Goal: Navigation & Orientation: Understand site structure

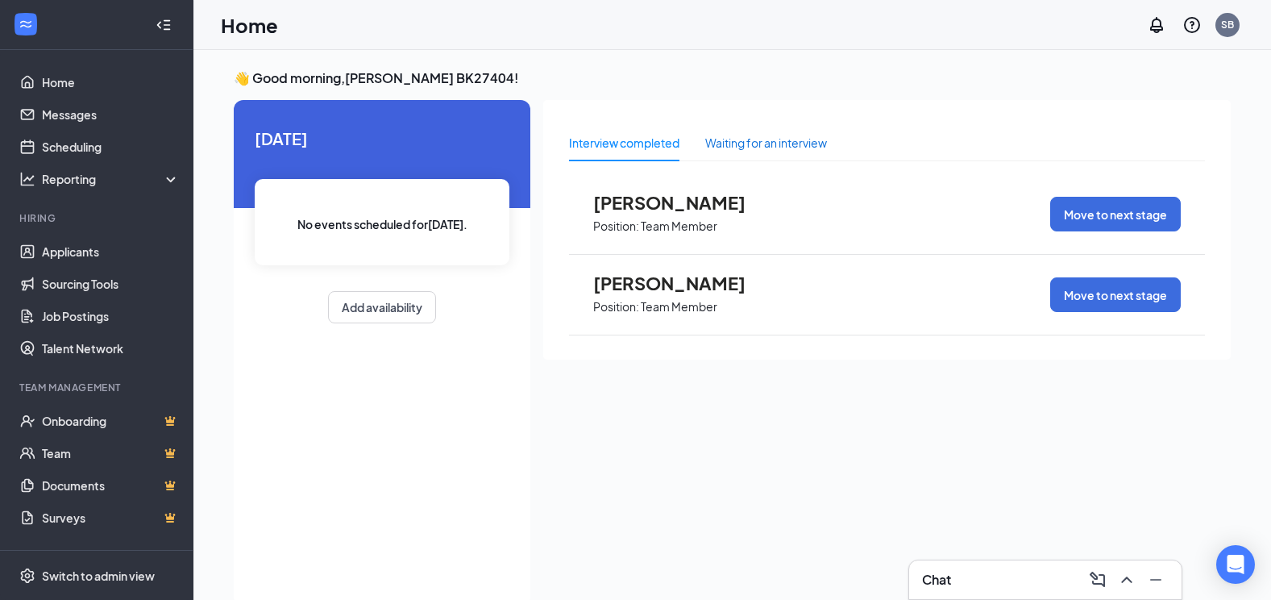
click at [738, 140] on div "Waiting for an interview" at bounding box center [766, 143] width 122 height 18
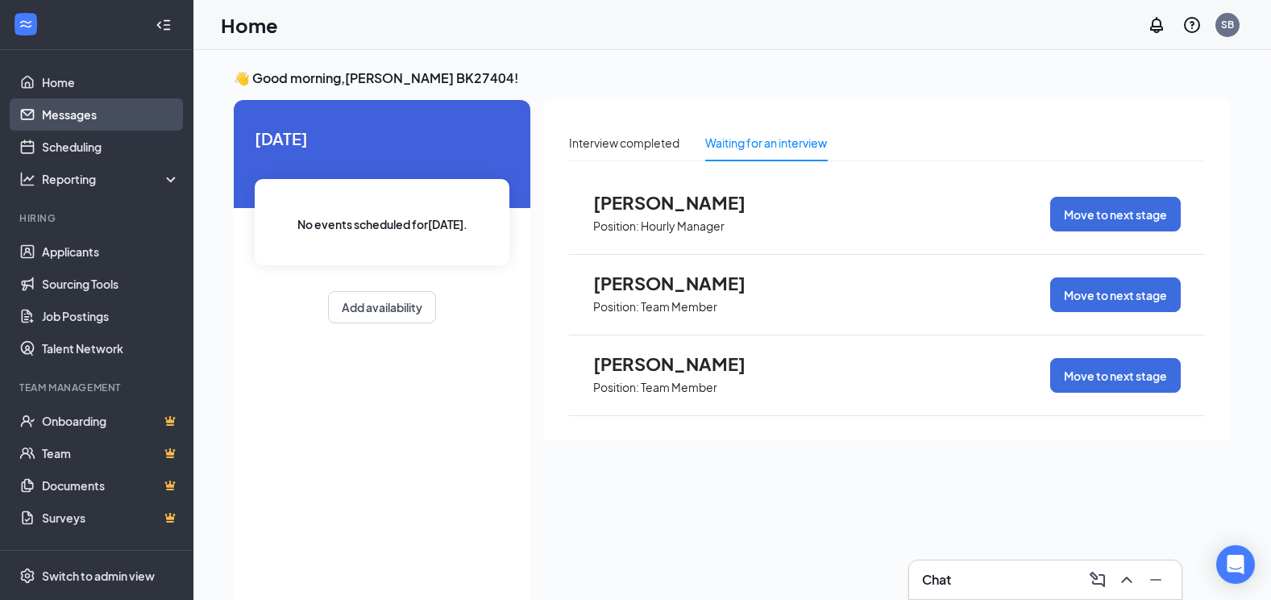
click at [64, 117] on link "Messages" at bounding box center [111, 114] width 138 height 32
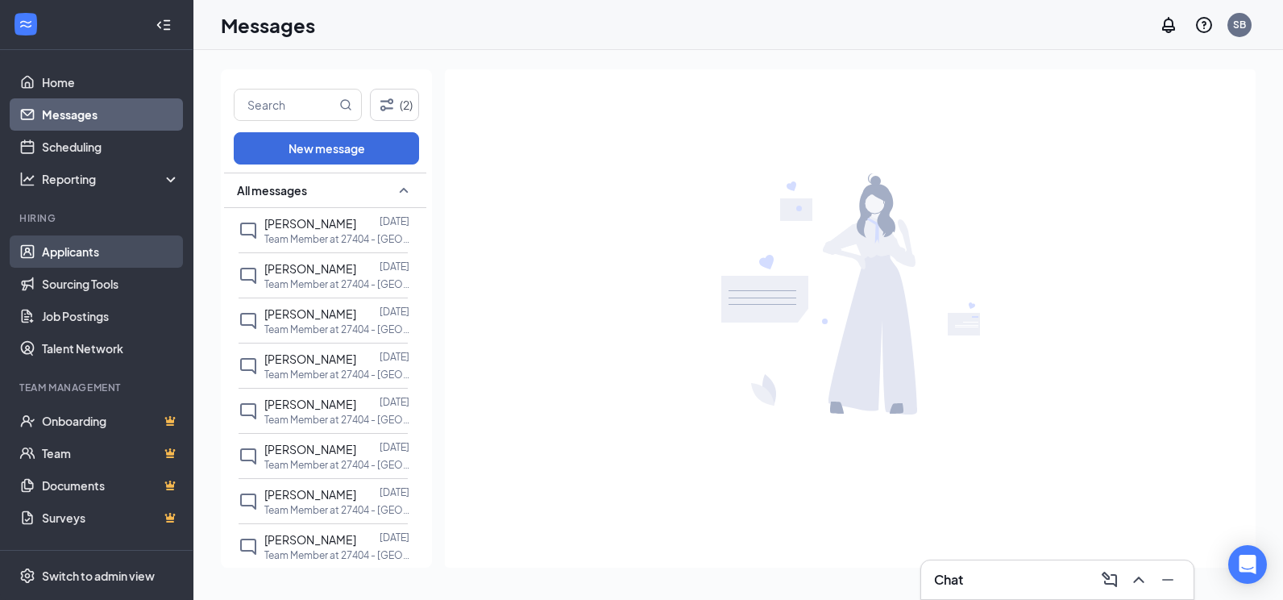
click at [106, 248] on link "Applicants" at bounding box center [111, 251] width 138 height 32
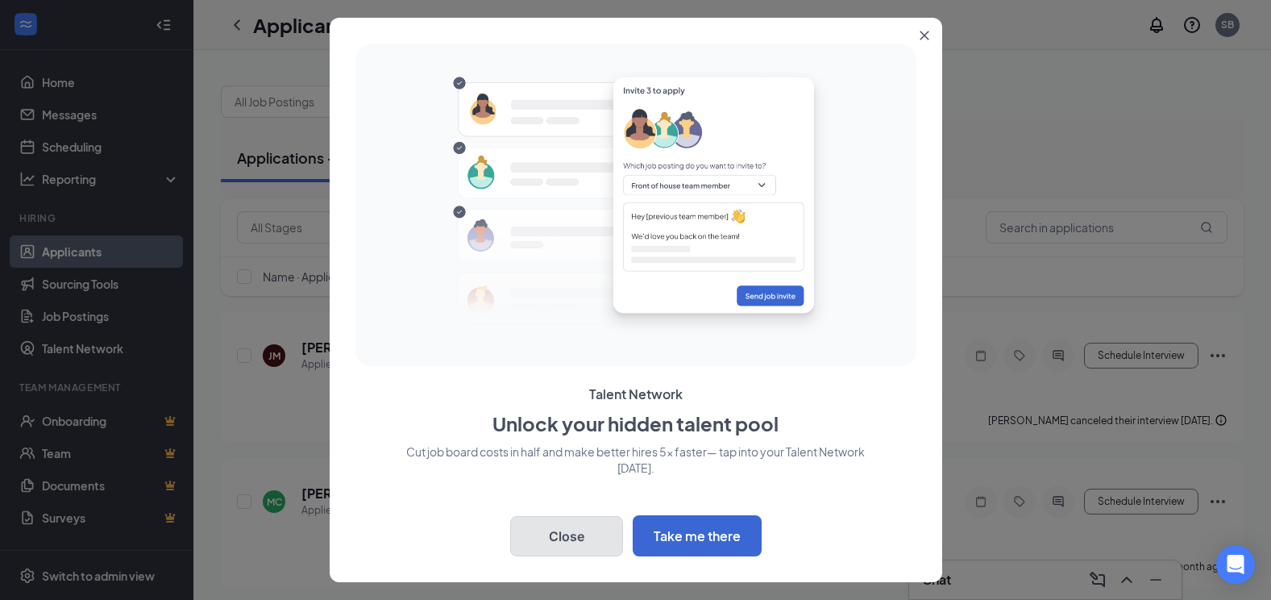
click at [584, 544] on button "Close" at bounding box center [566, 536] width 113 height 40
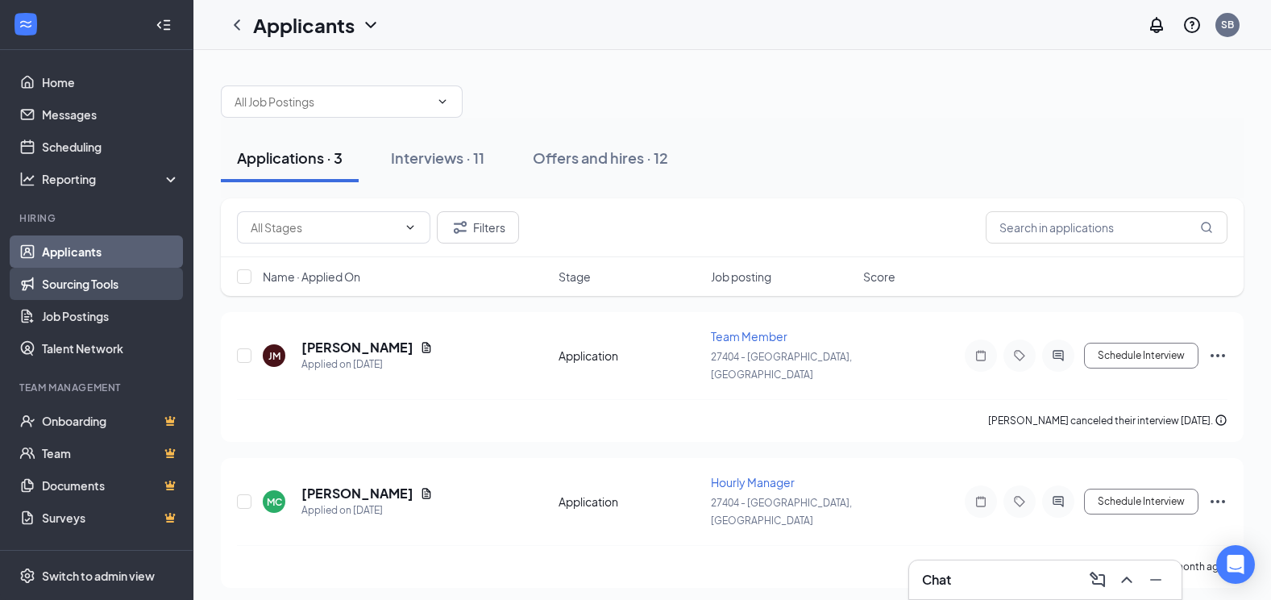
click at [67, 288] on link "Sourcing Tools" at bounding box center [111, 284] width 138 height 32
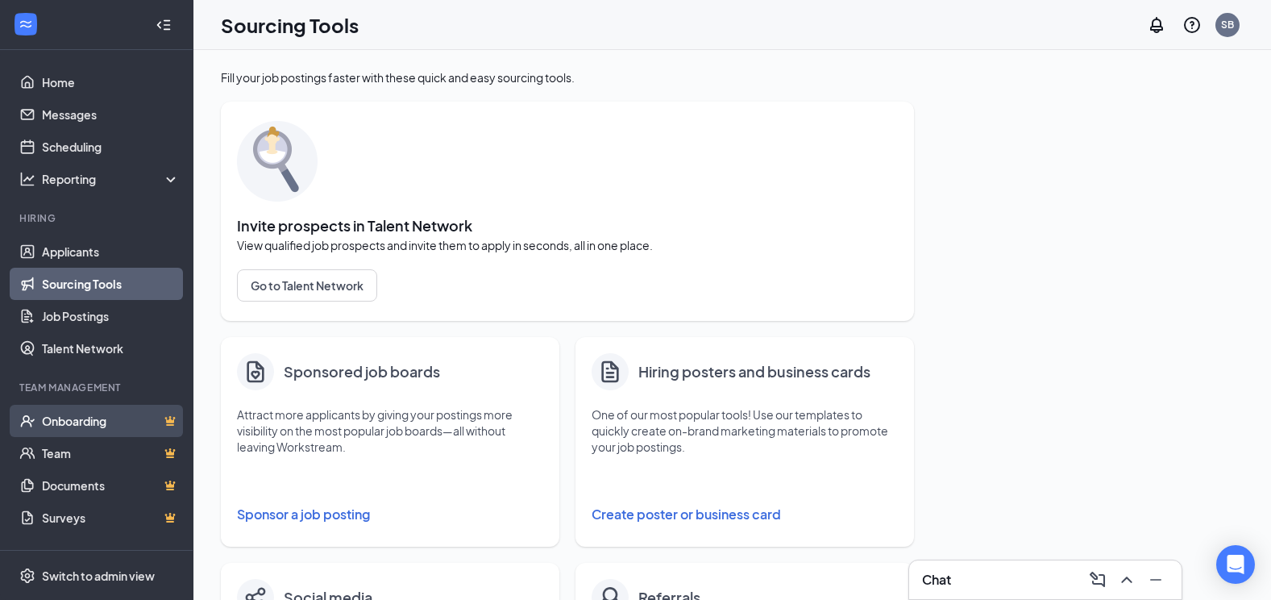
click at [92, 427] on link "Onboarding" at bounding box center [111, 421] width 138 height 32
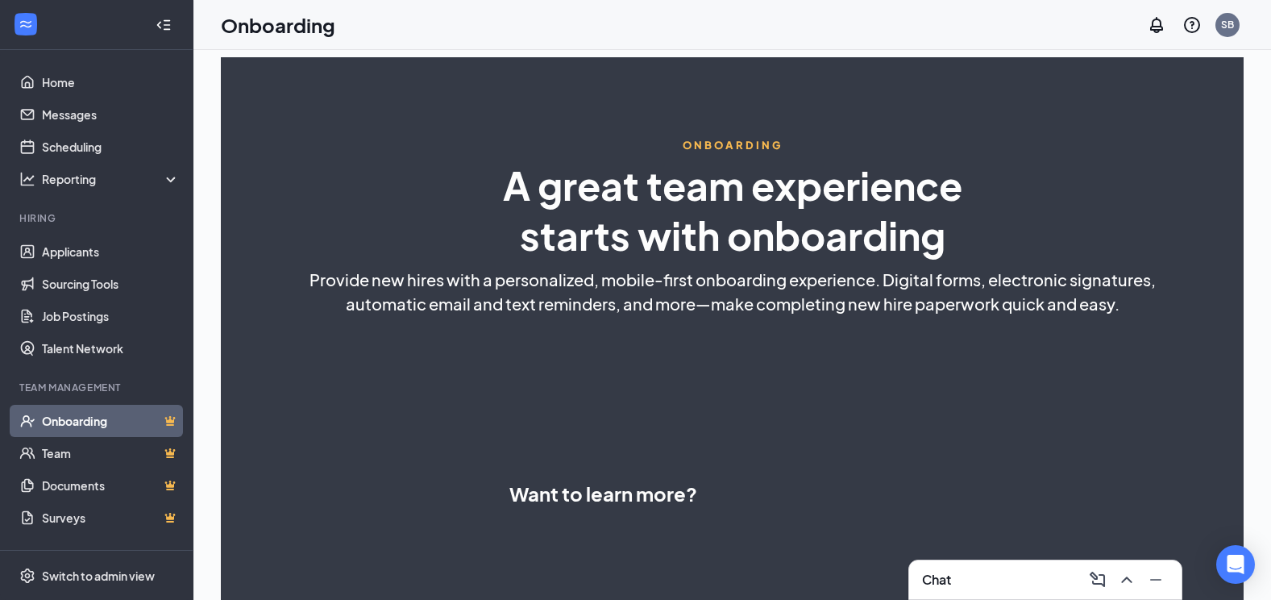
select select "US"
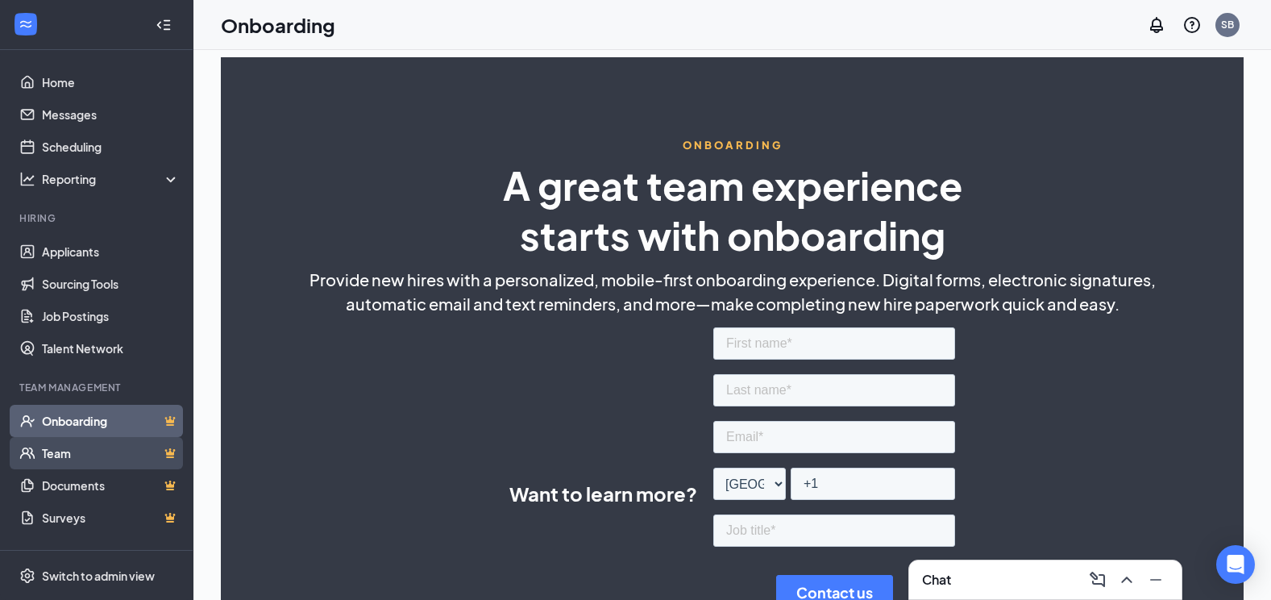
click at [71, 455] on link "Team" at bounding box center [111, 453] width 138 height 32
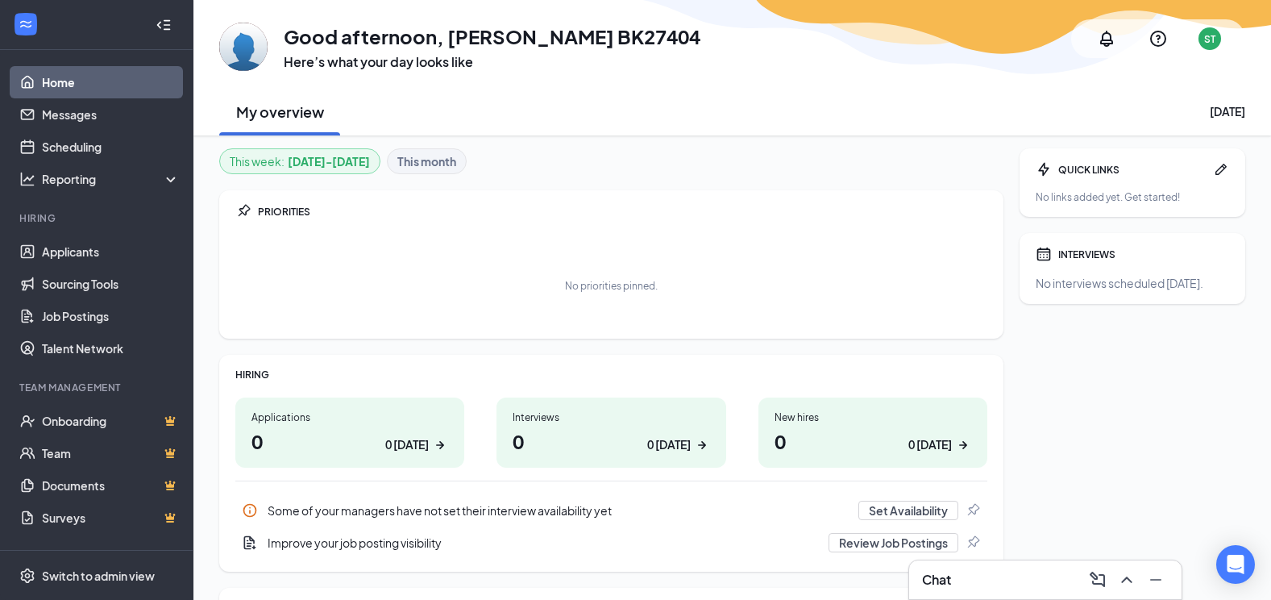
click at [419, 157] on b "This month" at bounding box center [426, 161] width 59 height 18
